Goal: Book appointment/travel/reservation

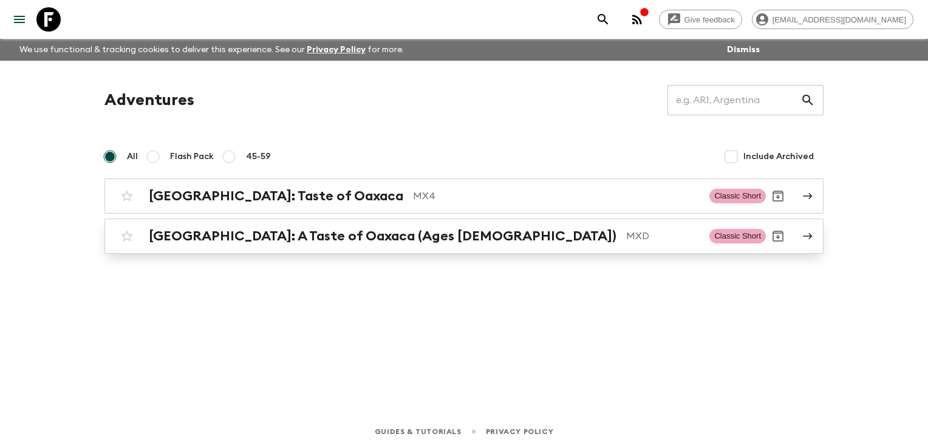
click at [403, 244] on div "[GEOGRAPHIC_DATA]: A Taste of Oaxaca (Ages [DEMOGRAPHIC_DATA]) MXD" at bounding box center [424, 236] width 551 height 16
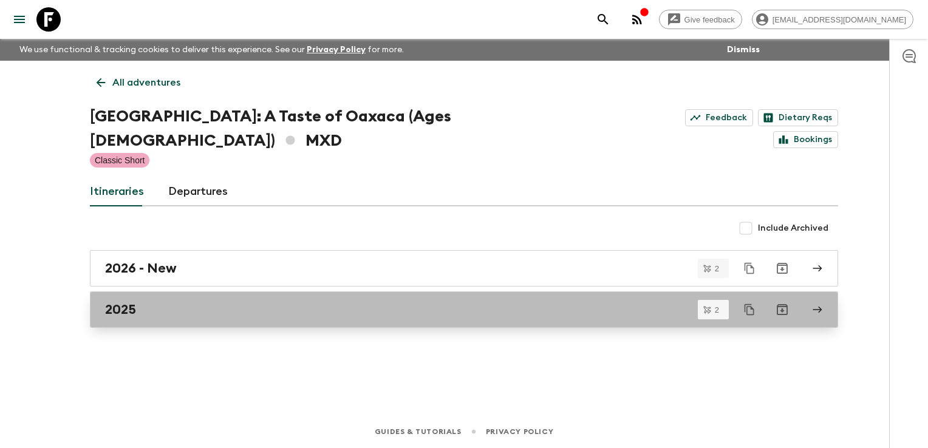
click at [371, 302] on div "2025" at bounding box center [452, 310] width 695 height 16
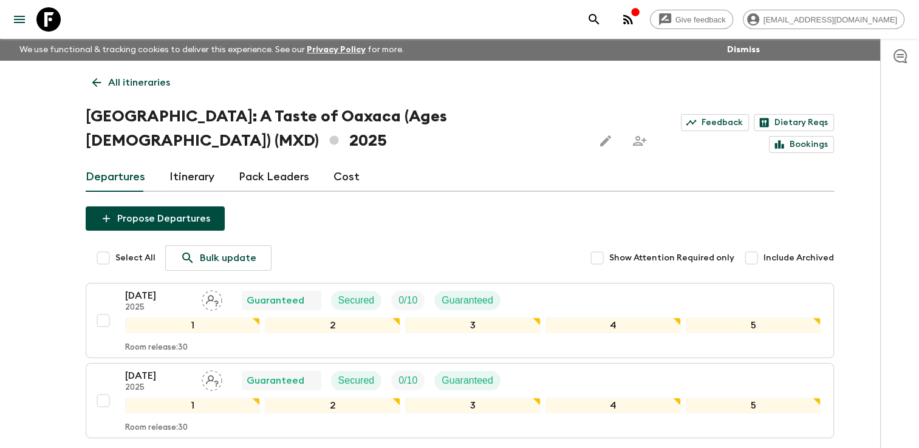
click at [118, 78] on p "All itineraries" at bounding box center [139, 82] width 62 height 15
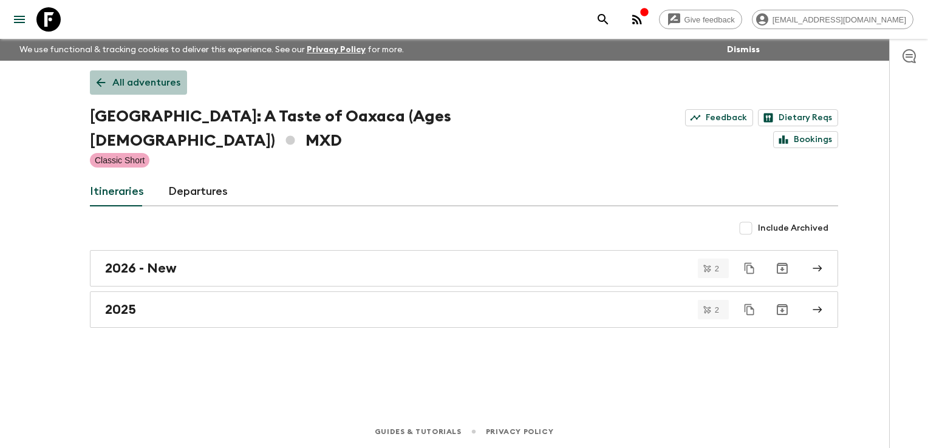
click at [149, 79] on p "All adventures" at bounding box center [146, 82] width 68 height 15
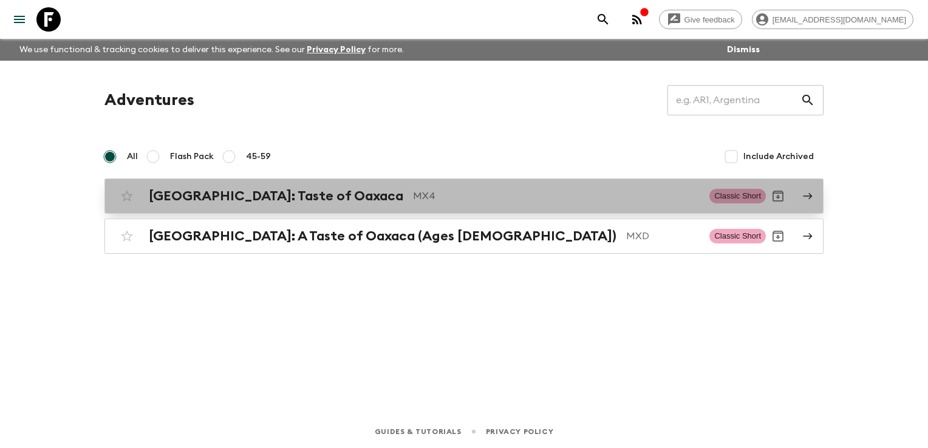
click at [304, 199] on div "[GEOGRAPHIC_DATA]: Taste of Oaxaca MX4" at bounding box center [424, 196] width 551 height 16
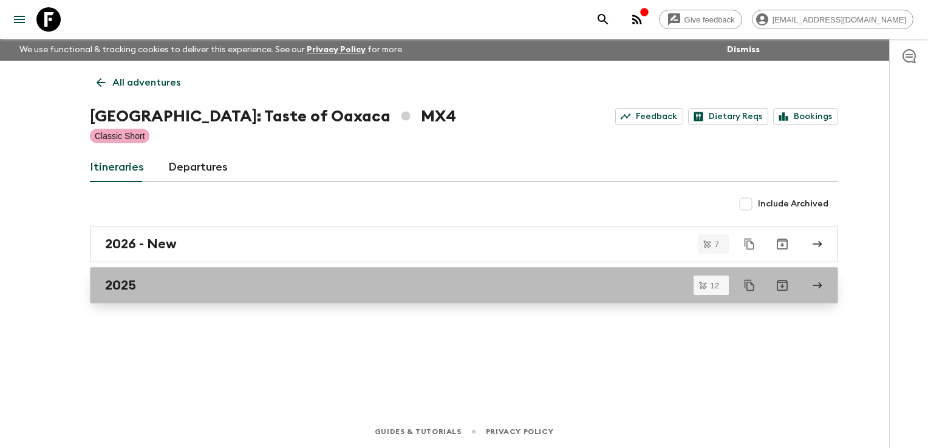
click at [283, 282] on div "2025" at bounding box center [452, 286] width 695 height 16
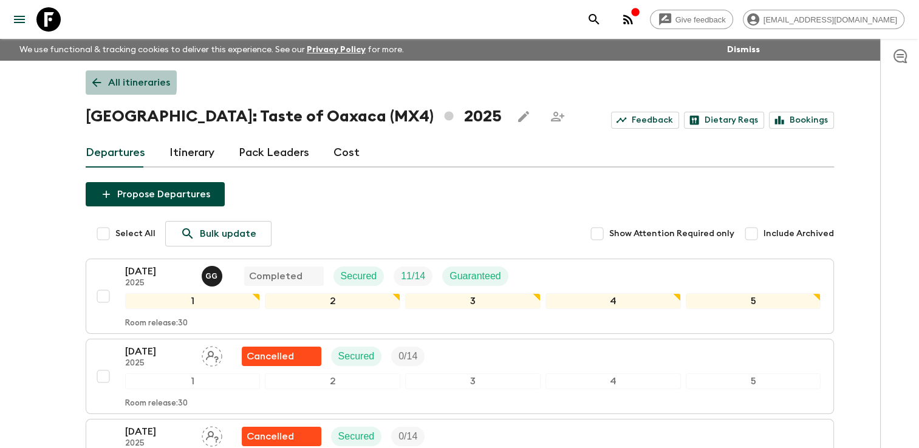
click at [109, 81] on p "All itineraries" at bounding box center [139, 82] width 62 height 15
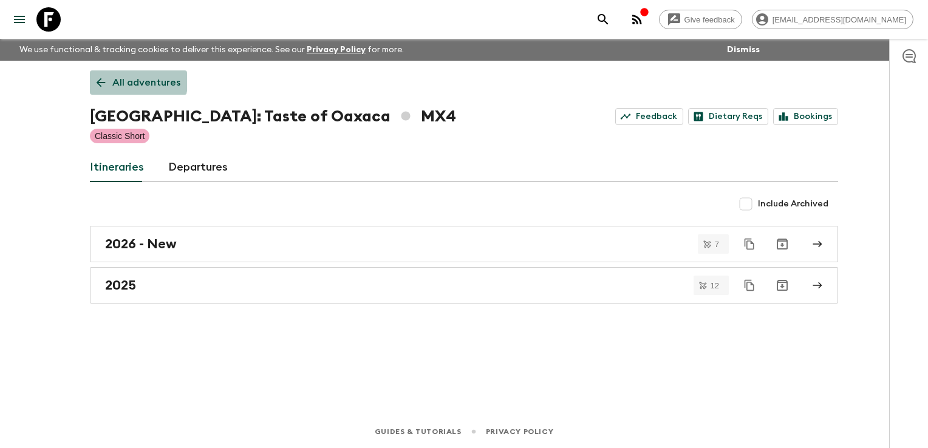
click at [123, 78] on p "All adventures" at bounding box center [146, 82] width 68 height 15
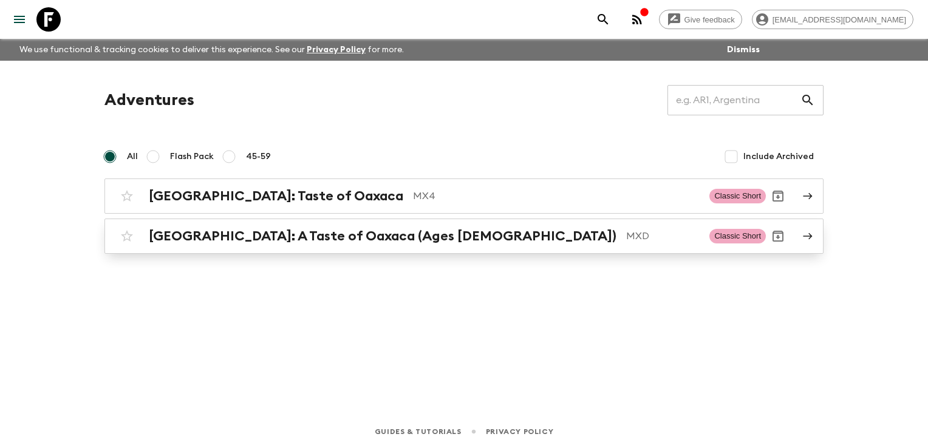
click at [299, 233] on h2 "[GEOGRAPHIC_DATA]: A Taste of Oaxaca (Ages [DEMOGRAPHIC_DATA])" at bounding box center [383, 236] width 468 height 16
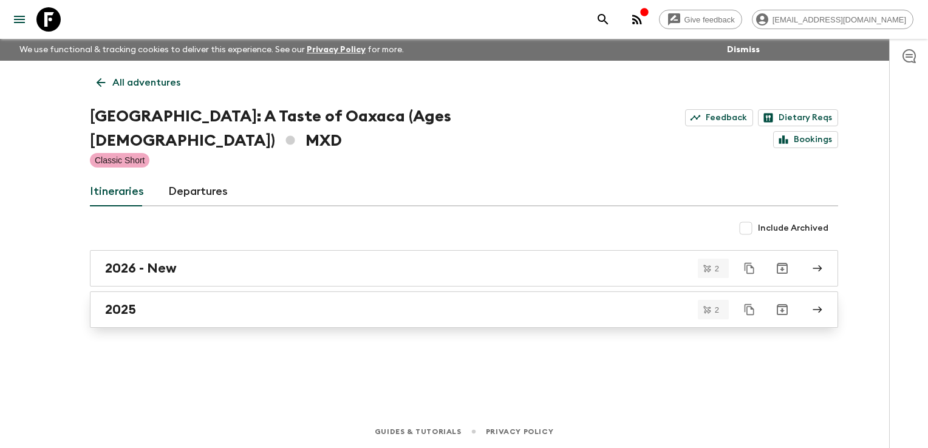
click at [228, 302] on div "2025" at bounding box center [452, 310] width 695 height 16
